Goal: Transaction & Acquisition: Subscribe to service/newsletter

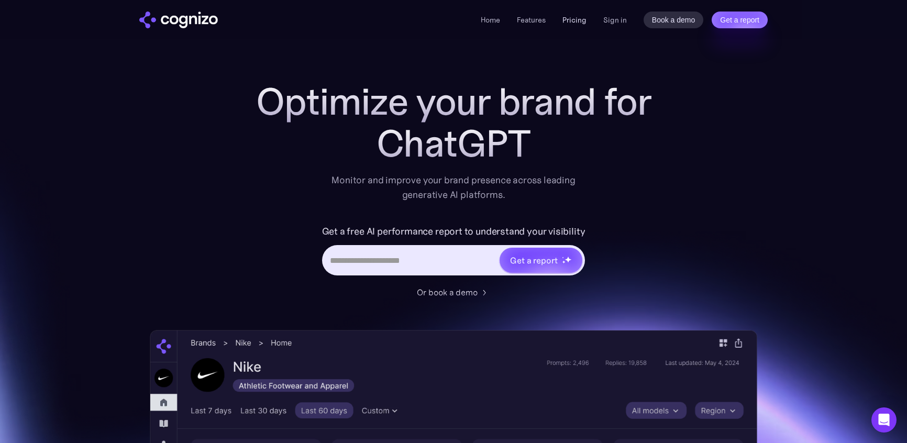
click at [573, 18] on link "Pricing" at bounding box center [574, 19] width 24 height 9
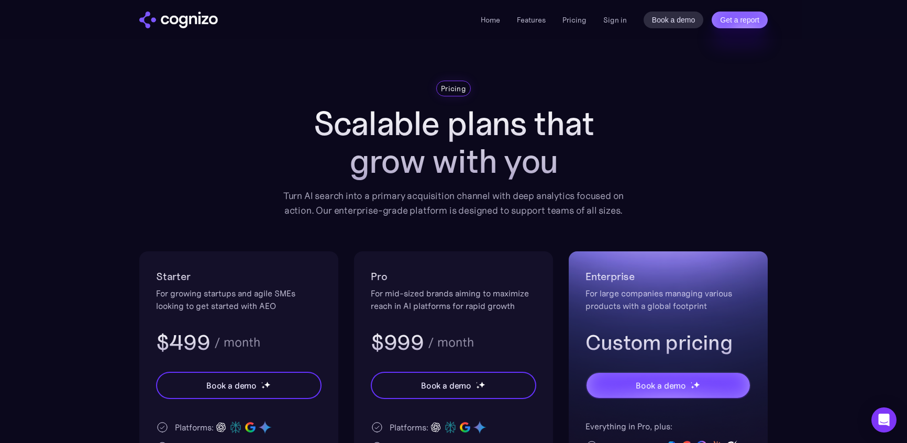
click at [845, 142] on section "Pricing Scalable plans that grow with you Turn AI search into a primary acquisi…" at bounding box center [453, 358] width 907 height 555
click at [793, 147] on section "Pricing Scalable plans that grow with you Turn AI search into a primary acquisi…" at bounding box center [453, 358] width 907 height 555
